Goal: Task Accomplishment & Management: Complete application form

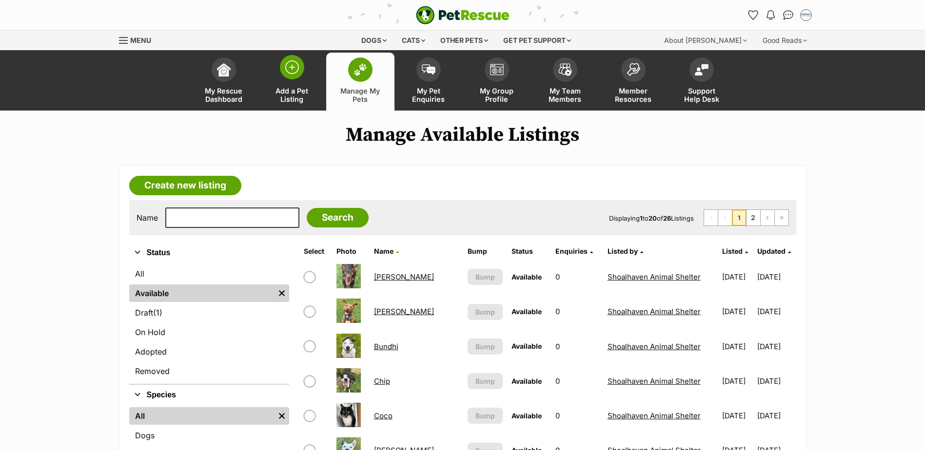
click at [294, 81] on link "Add a Pet Listing" at bounding box center [292, 82] width 68 height 58
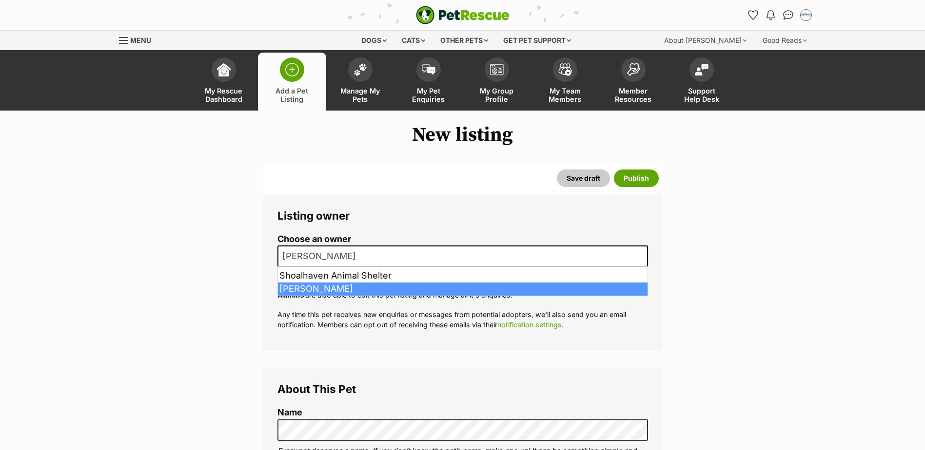
click at [445, 248] on span "[PERSON_NAME]" at bounding box center [462, 256] width 370 height 21
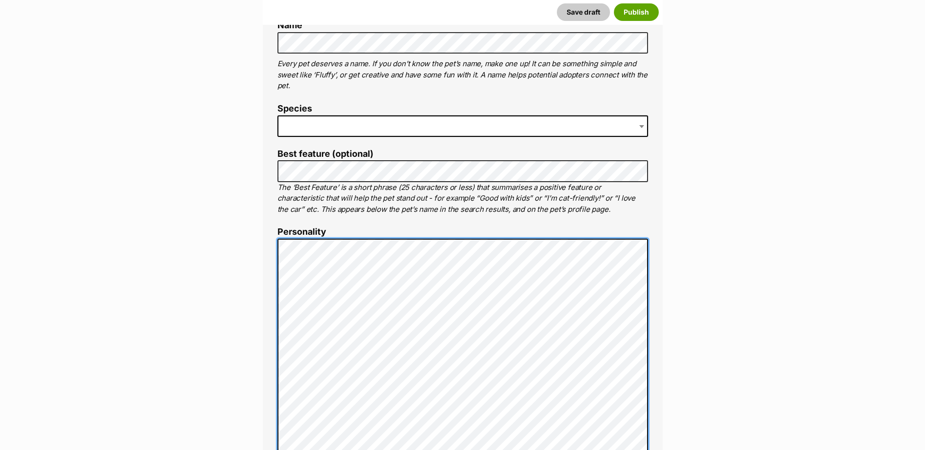
scroll to position [340, 0]
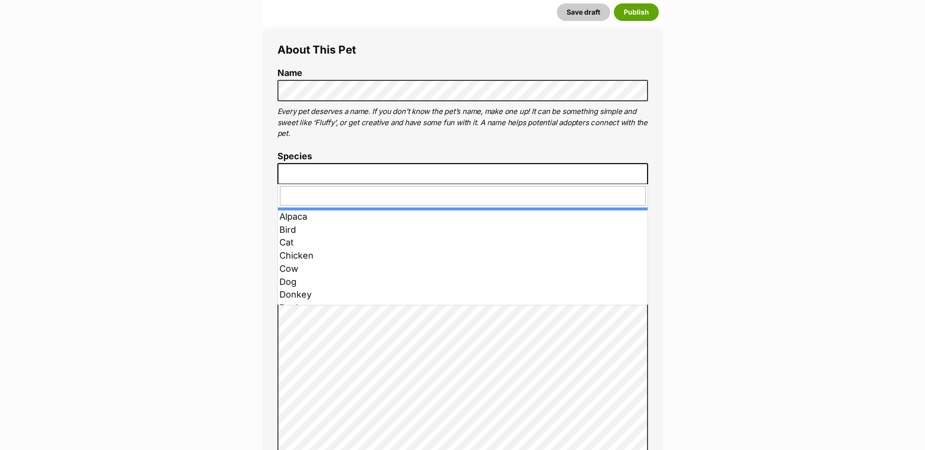
click at [318, 181] on span at bounding box center [462, 173] width 370 height 21
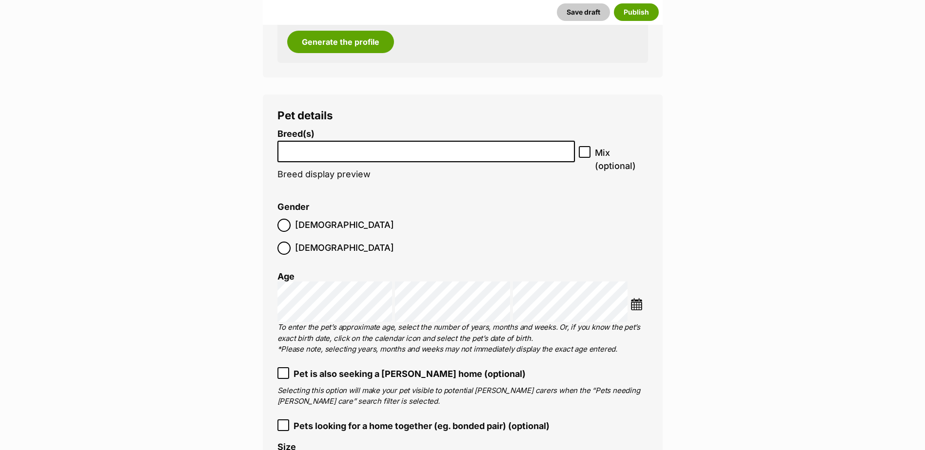
scroll to position [1656, 0]
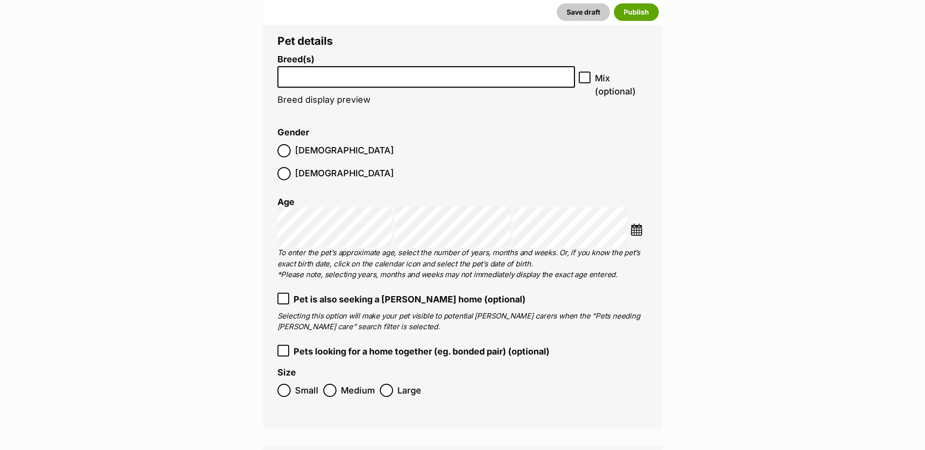
click at [298, 80] on li at bounding box center [426, 77] width 291 height 20
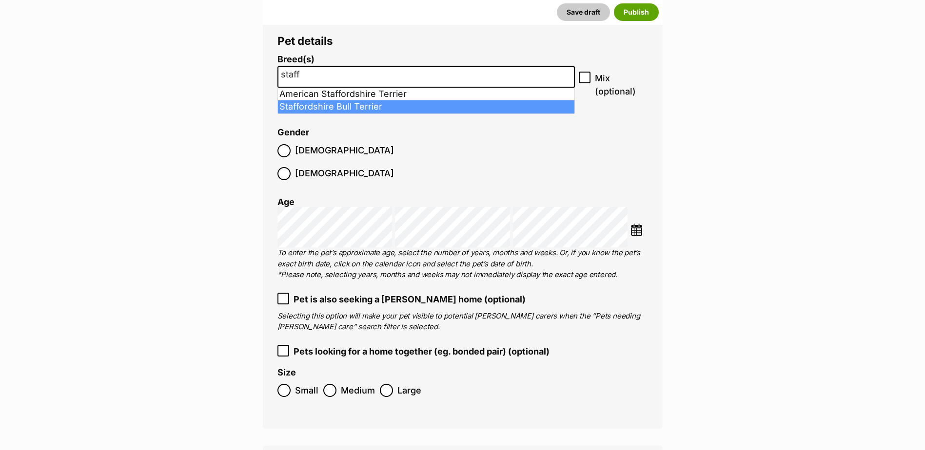
type input "staff"
select select "198"
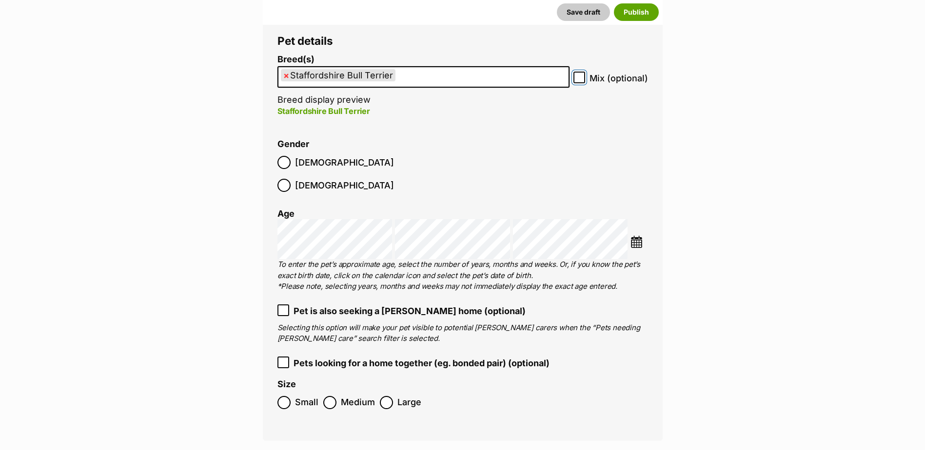
click at [584, 80] on input "Mix (optional)" at bounding box center [579, 78] width 12 height 12
checkbox input "true"
click at [295, 160] on span "Male" at bounding box center [344, 162] width 99 height 13
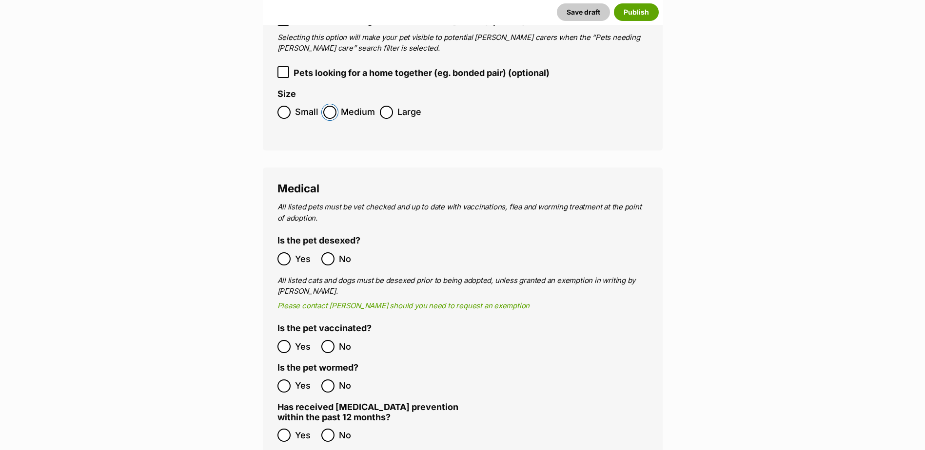
scroll to position [1948, 0]
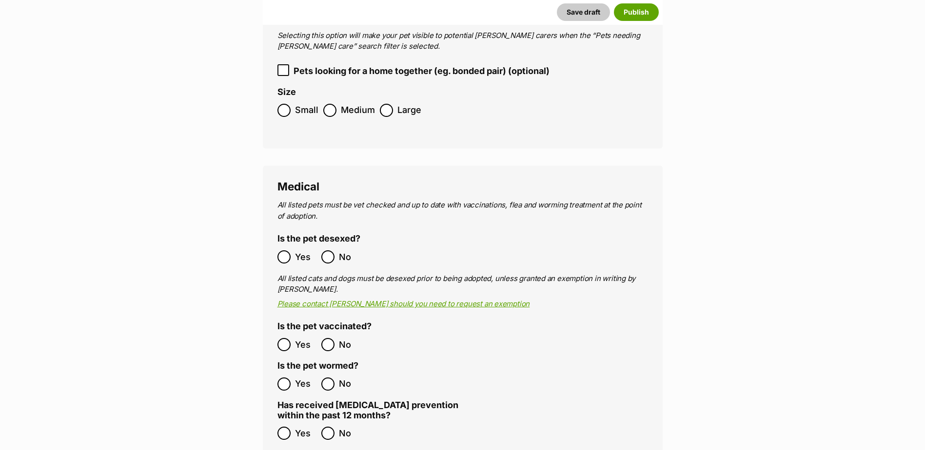
click at [292, 251] on label "Yes" at bounding box center [296, 257] width 39 height 13
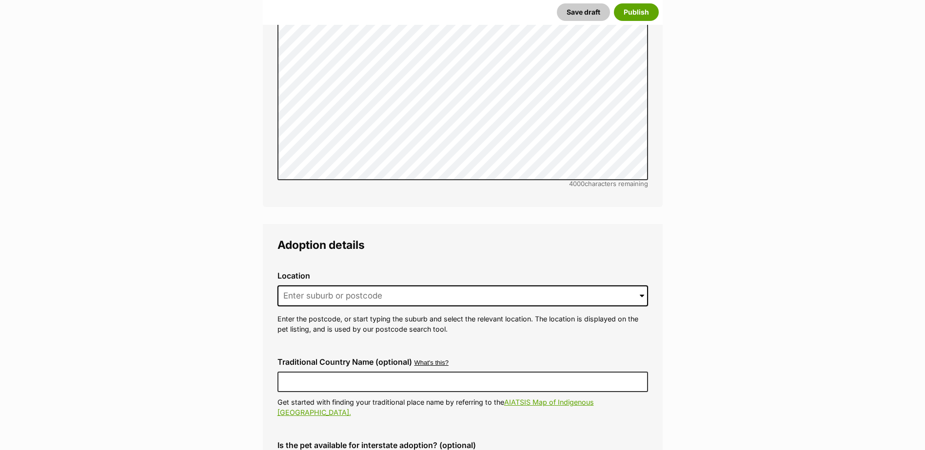
scroll to position [2582, 0]
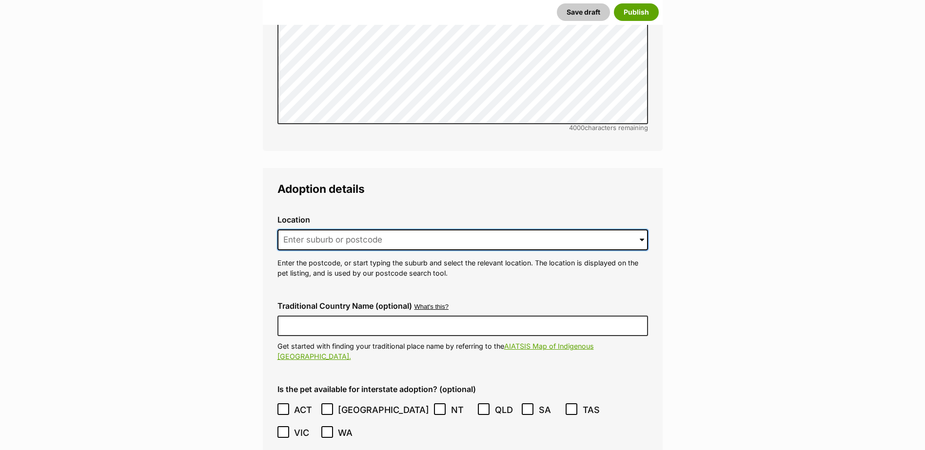
click at [320, 230] on input at bounding box center [462, 240] width 370 height 21
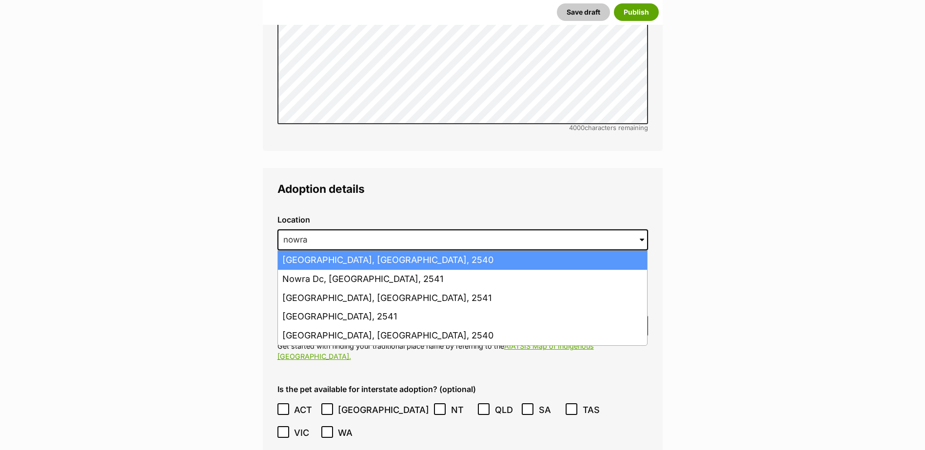
click at [331, 251] on li "Nowra Hill, New South Wales, 2540" at bounding box center [462, 260] width 369 height 19
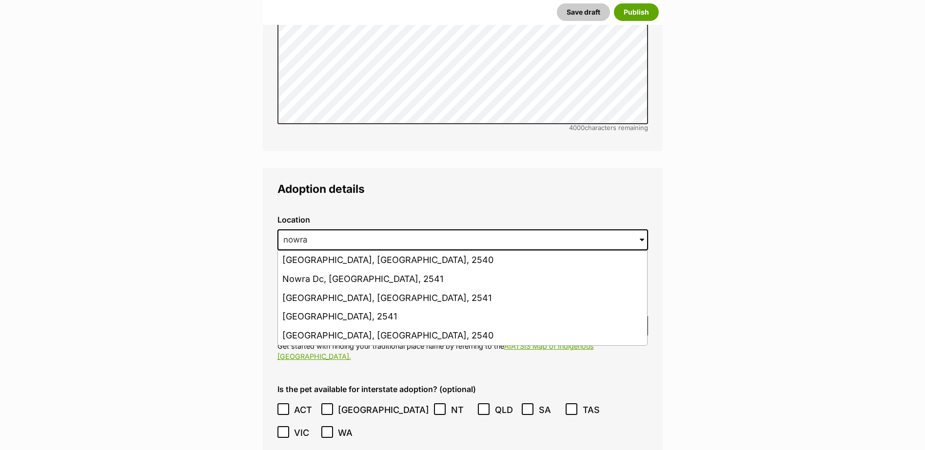
type input "Nowra Hill, New South Wales, 2540"
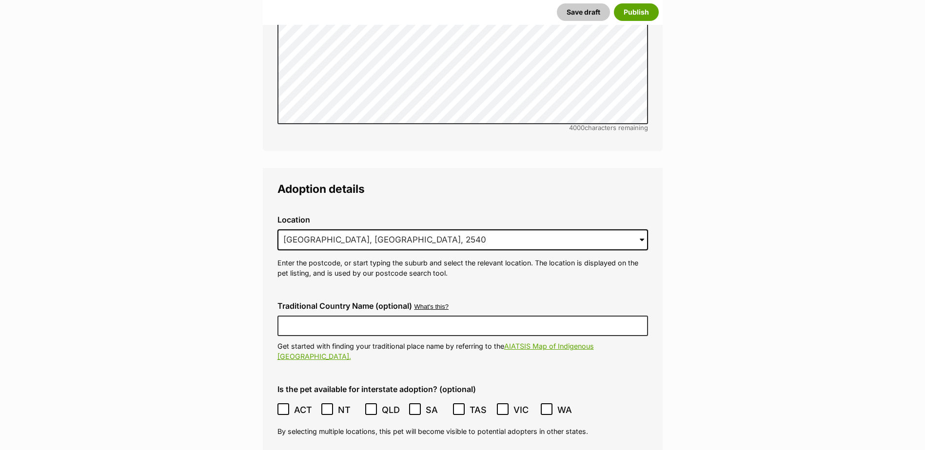
drag, startPoint x: 284, startPoint y: 379, endPoint x: 284, endPoint y: 370, distance: 8.8
click at [284, 406] on icon at bounding box center [283, 409] width 7 height 7
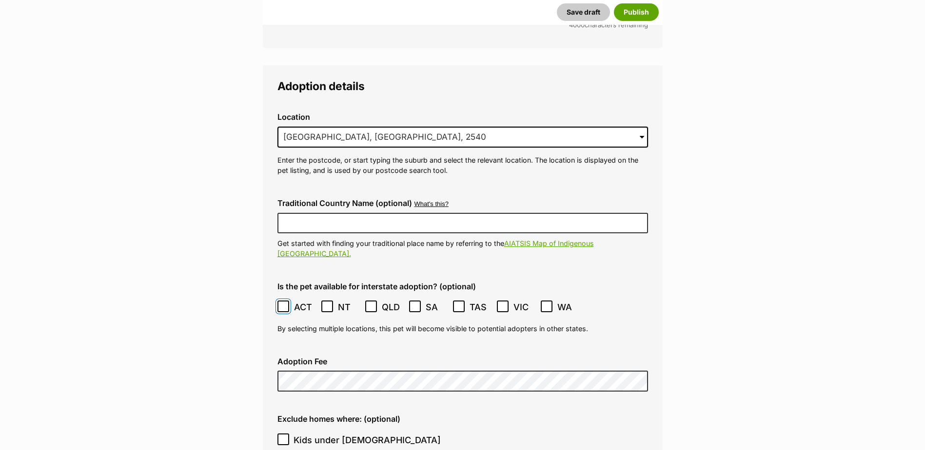
scroll to position [2825, 0]
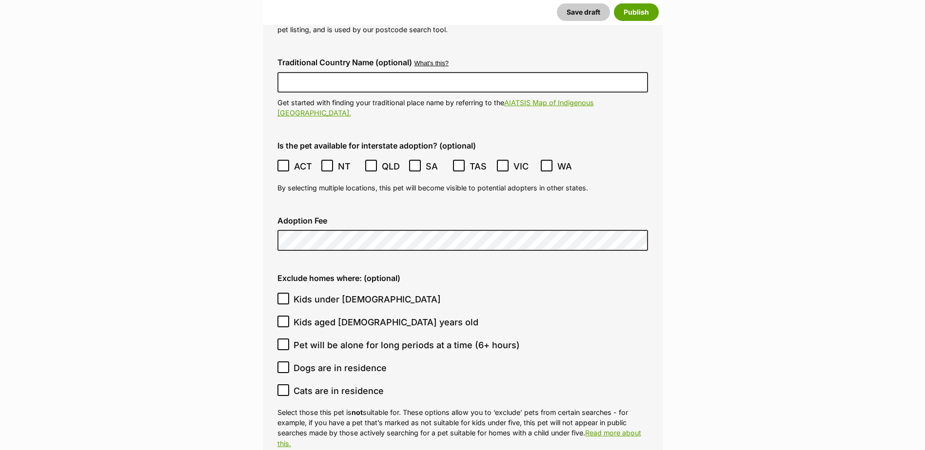
click at [390, 293] on label "Kids under 5 years old" at bounding box center [460, 299] width 366 height 13
click at [289, 293] on input "Kids under 5 years old" at bounding box center [283, 299] width 12 height 12
checkbox input "true"
click at [303, 385] on span "Cats are in residence" at bounding box center [338, 391] width 90 height 13
click at [289, 385] on input "Cats are in residence" at bounding box center [283, 391] width 12 height 12
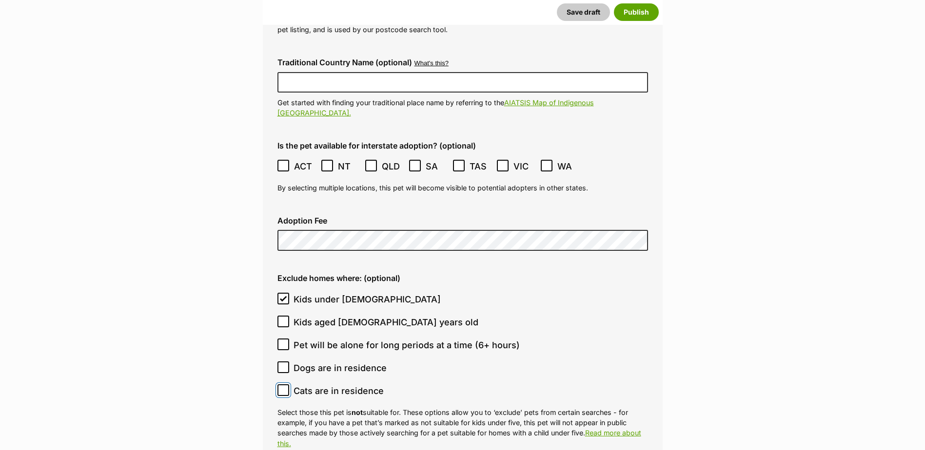
checkbox input "true"
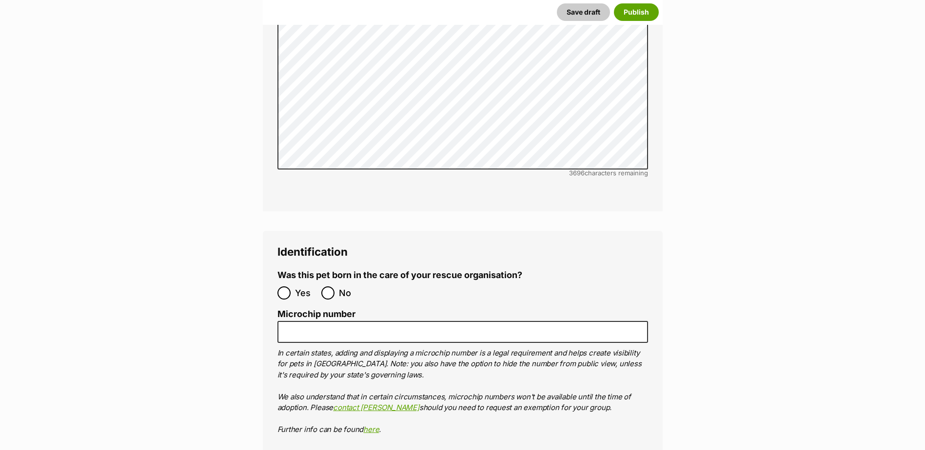
scroll to position [3508, 0]
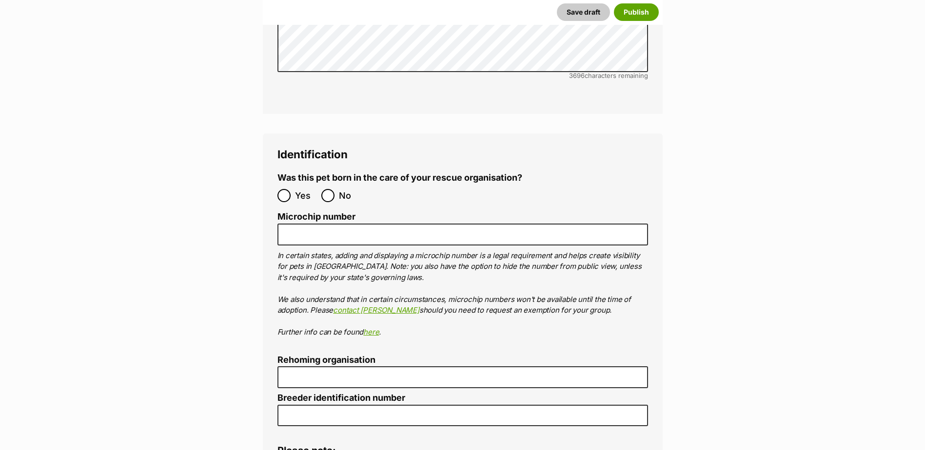
click at [338, 189] on label "No" at bounding box center [340, 195] width 39 height 13
click at [334, 189] on input "No" at bounding box center [327, 195] width 13 height 13
radio input "true"
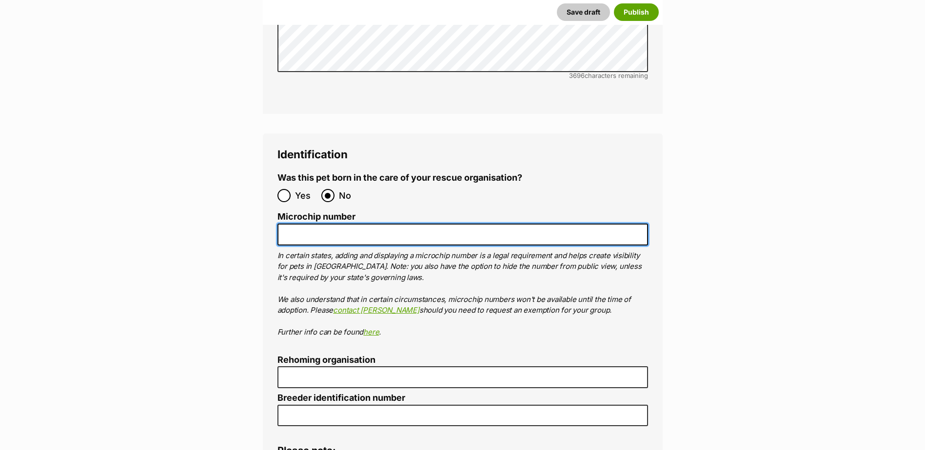
click at [297, 224] on input "Microchip number" at bounding box center [462, 235] width 370 height 22
paste input "900164002269310"
type input "900164002269310"
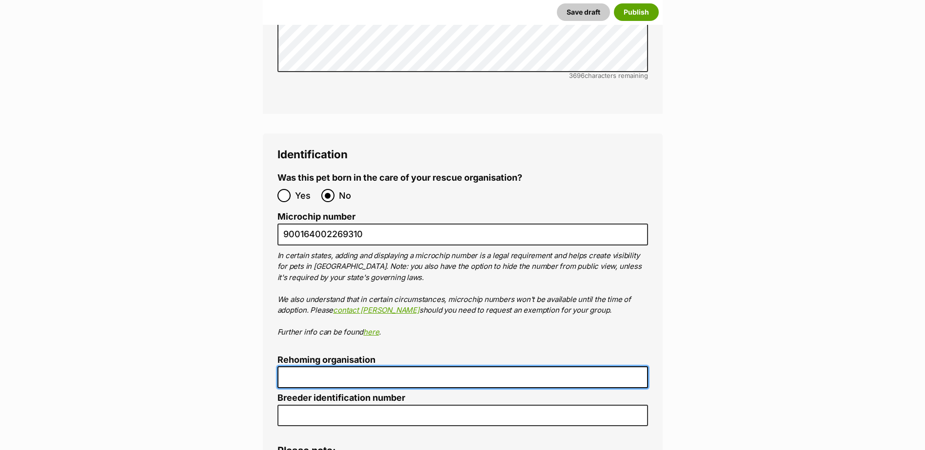
click at [301, 367] on input "Rehoming organisation" at bounding box center [462, 378] width 370 height 22
type input "R251000194"
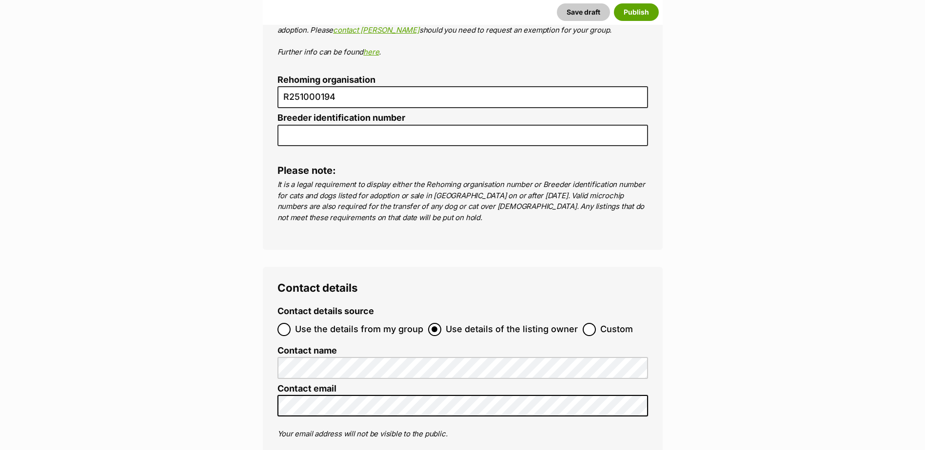
scroll to position [3849, 0]
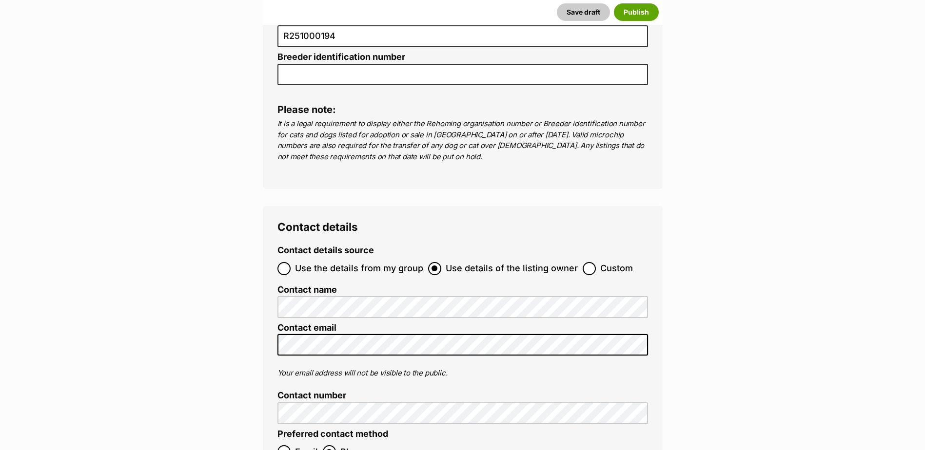
click at [372, 262] on span "Use the details from my group" at bounding box center [359, 268] width 128 height 13
click at [290, 262] on input "Use the details from my group" at bounding box center [283, 268] width 13 height 13
radio input "true"
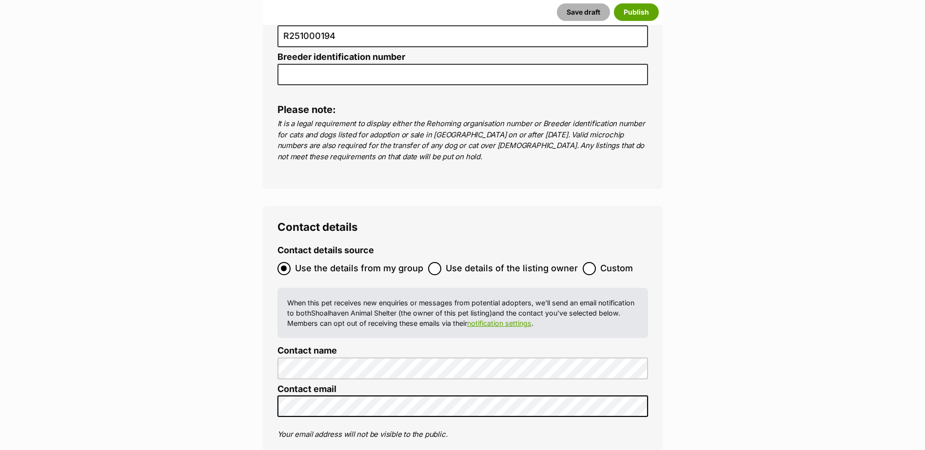
click at [577, 10] on button "Save draft" at bounding box center [583, 12] width 53 height 18
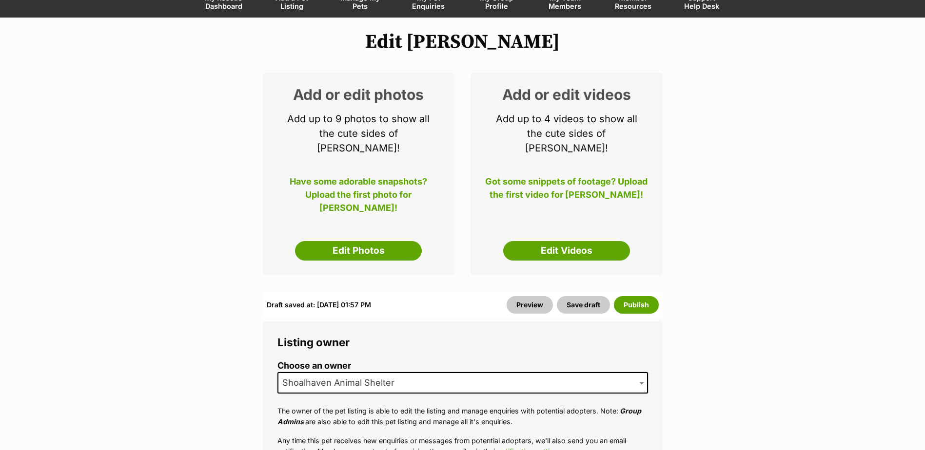
scroll to position [146, 0]
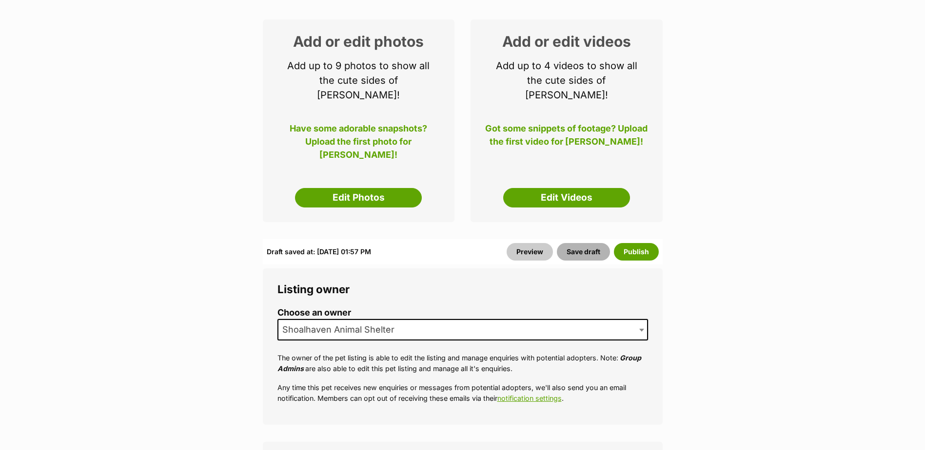
click at [575, 243] on button "Save draft" at bounding box center [583, 252] width 53 height 18
